Goal: Find contact information: Find contact information

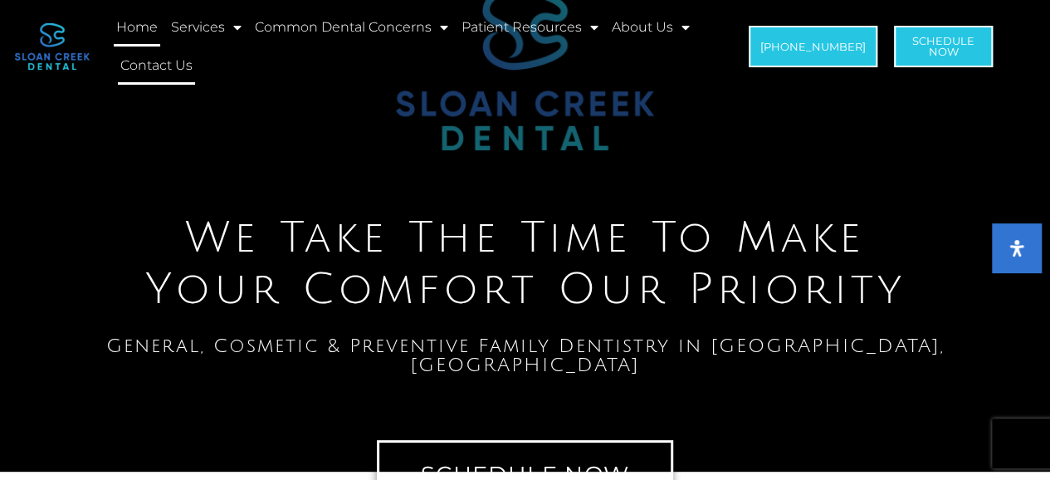
click at [145, 59] on link "Contact Us" at bounding box center [156, 65] width 77 height 38
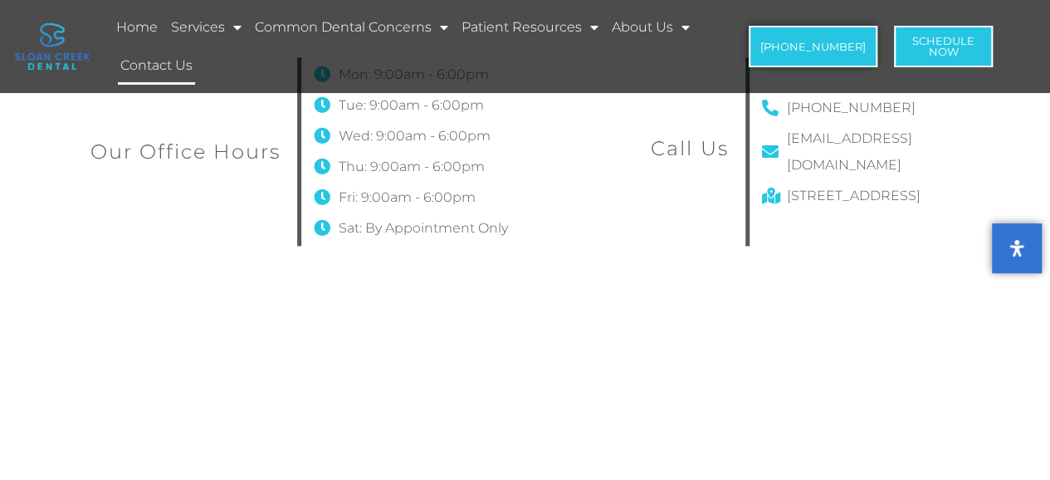
scroll to position [913, 0]
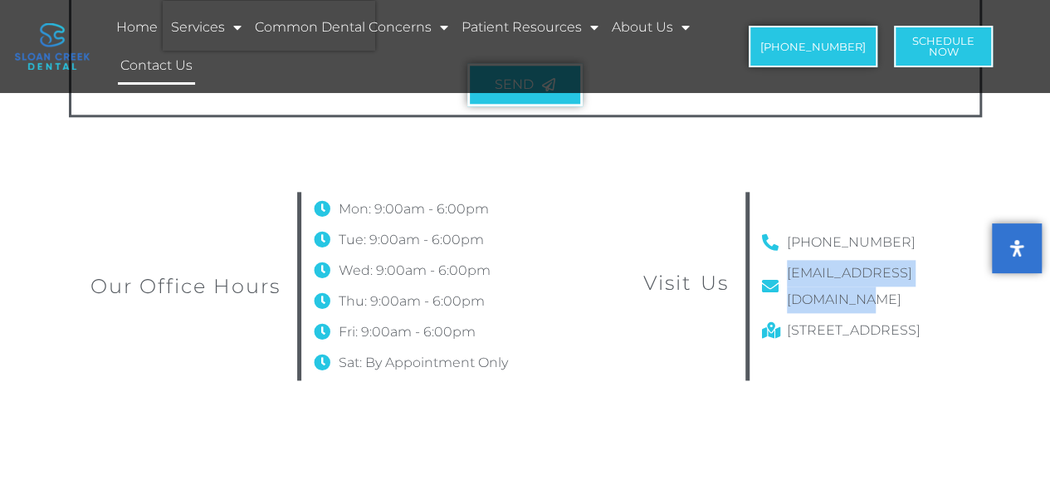
drag, startPoint x: 975, startPoint y: 270, endPoint x: 788, endPoint y: 277, distance: 187.0
click at [788, 277] on div "Our Office Hours Mon: 9:00am - 6:00pm Tue: 9:00am - 6:00pm Wed: 9:00am - 6:00pm…" at bounding box center [525, 286] width 913 height 222
copy span "[EMAIL_ADDRESS][DOMAIN_NAME]"
drag, startPoint x: 897, startPoint y: 234, endPoint x: 792, endPoint y: 213, distance: 106.8
click at [792, 213] on div "[PHONE_NUMBER] [EMAIL_ADDRESS][DOMAIN_NAME] [STREET_ADDRESS]" at bounding box center [862, 286] width 224 height 205
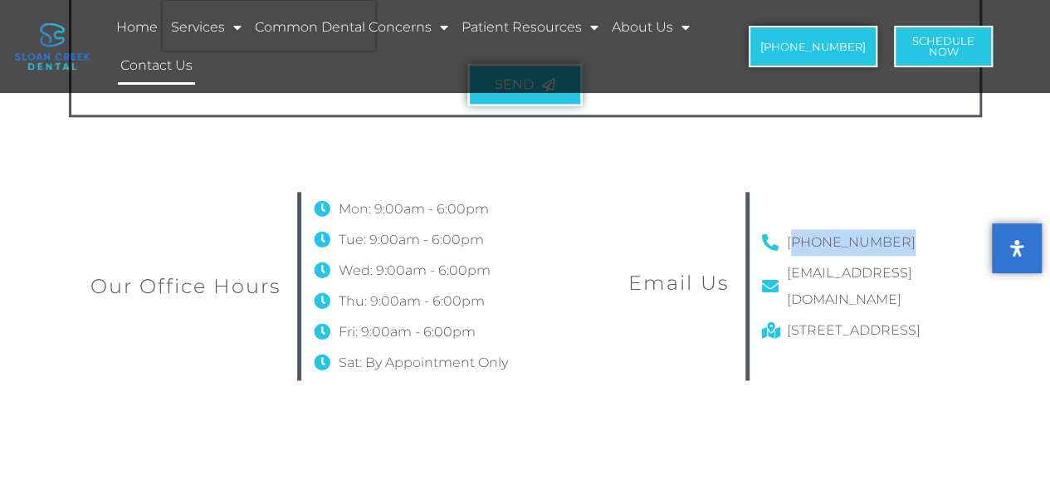
drag, startPoint x: 789, startPoint y: 217, endPoint x: 769, endPoint y: 225, distance: 21.6
click at [876, 223] on div "[PHONE_NUMBER] [EMAIL_ADDRESS][DOMAIN_NAME] [STREET_ADDRESS]" at bounding box center [862, 286] width 224 height 205
click at [783, 218] on div "(972) 468-1440 info@sloancreekdental.com 115 Whistlestop Way, Fairview, TX, 750…" at bounding box center [862, 286] width 224 height 205
drag, startPoint x: 785, startPoint y: 220, endPoint x: 902, endPoint y: 223, distance: 116.3
click at [902, 223] on div "(972) 468-1440 info@sloancreekdental.com 115 Whistlestop Way, Fairview, TX, 750…" at bounding box center [862, 286] width 224 height 205
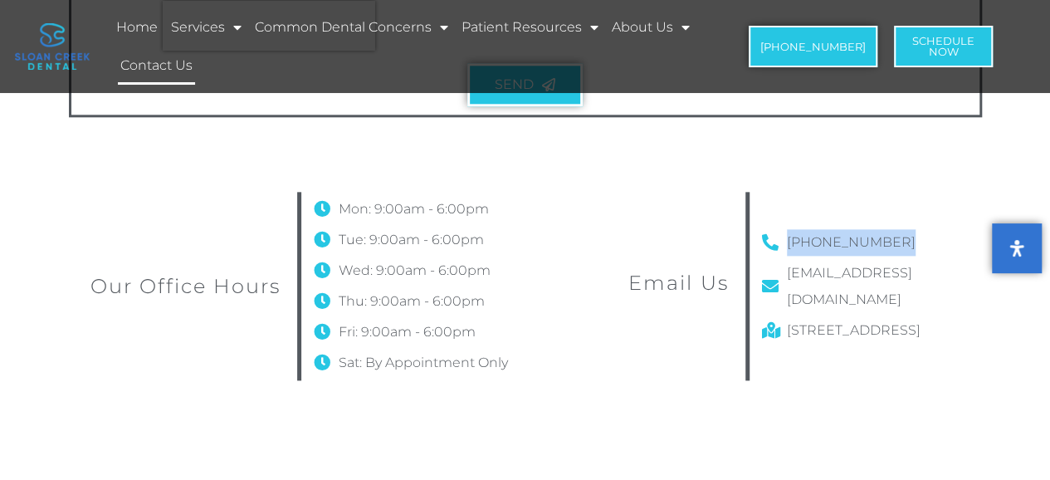
copy span "[PHONE_NUMBER]"
drag, startPoint x: 932, startPoint y: 331, endPoint x: 788, endPoint y: 288, distance: 150.0
click at [784, 317] on span "[STREET_ADDRESS]" at bounding box center [852, 330] width 138 height 27
drag, startPoint x: 1014, startPoint y: 328, endPoint x: 787, endPoint y: 310, distance: 227.4
click at [787, 310] on section "Our Office Hours Mon: 9:00am - 6:00pm Tue: 9:00am - 6:00pm Wed: 9:00am - 6:00pm…" at bounding box center [525, 286] width 1050 height 255
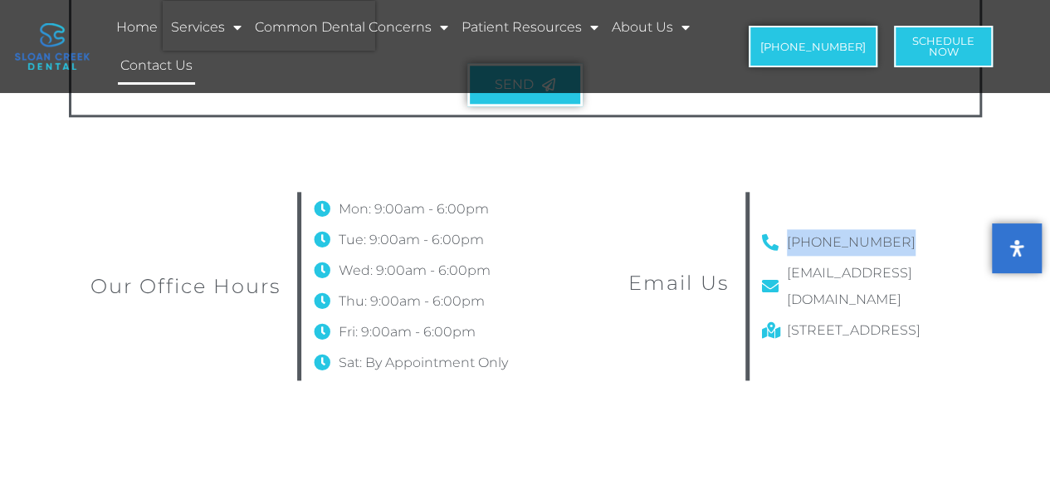
copy span "[STREET_ADDRESS]"
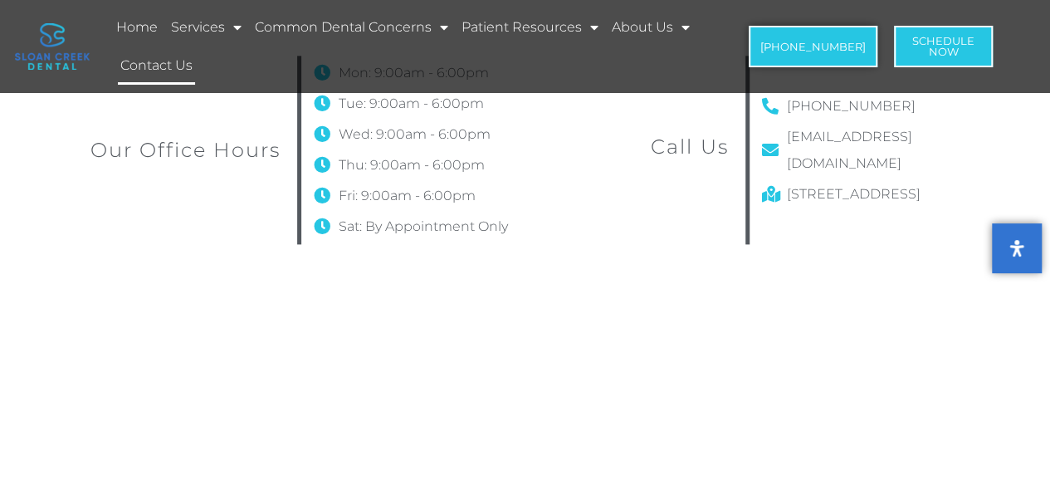
scroll to position [1162, 0]
